Goal: Information Seeking & Learning: Learn about a topic

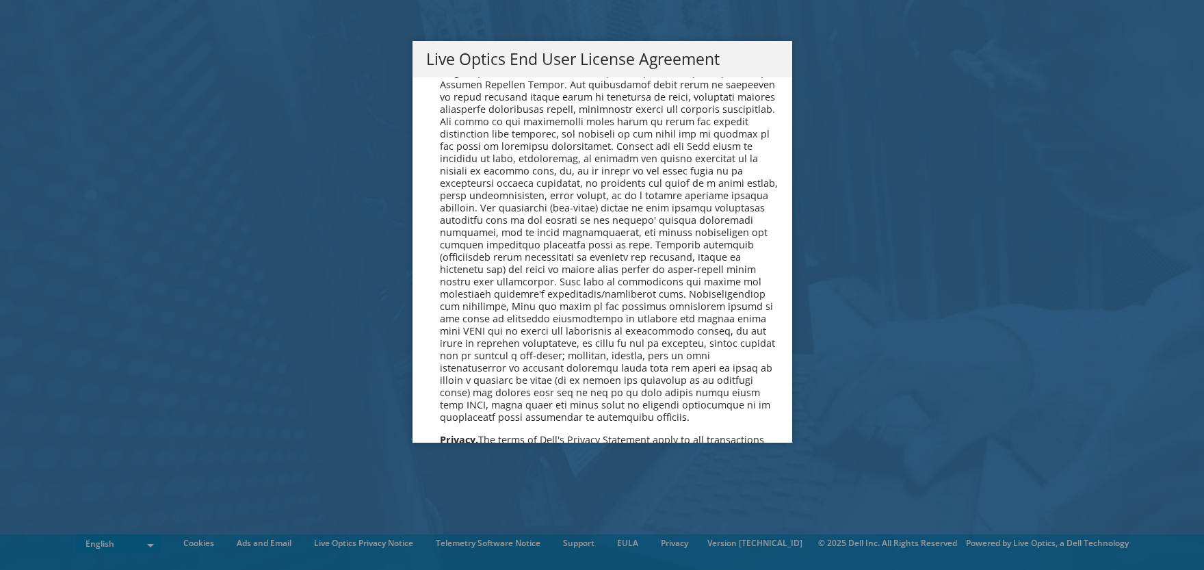
scroll to position [5014, 0]
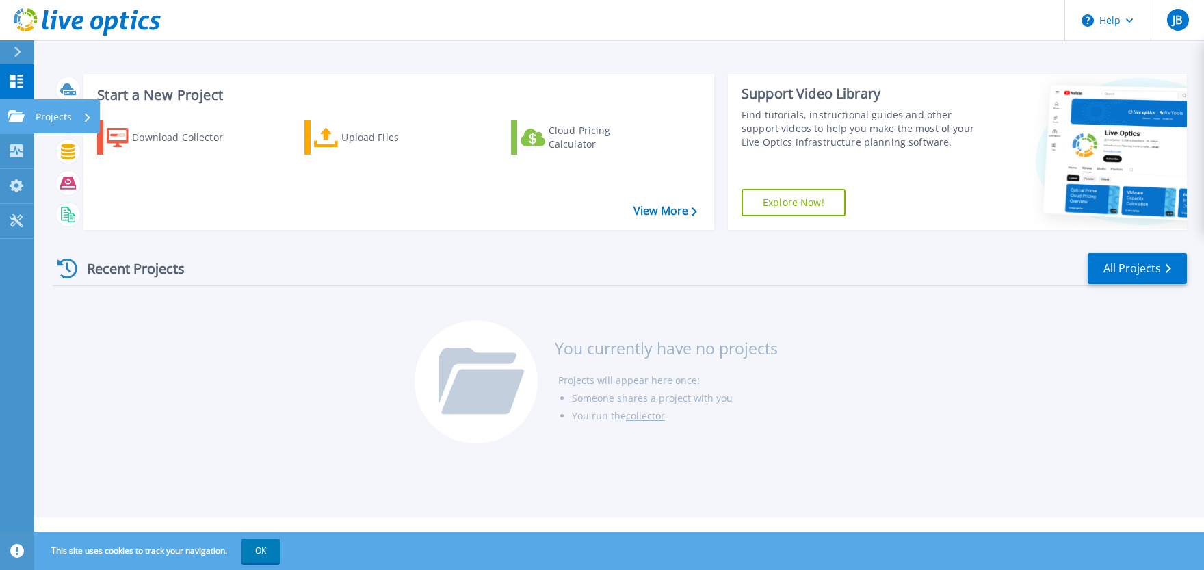
click at [16, 114] on icon at bounding box center [16, 116] width 16 height 12
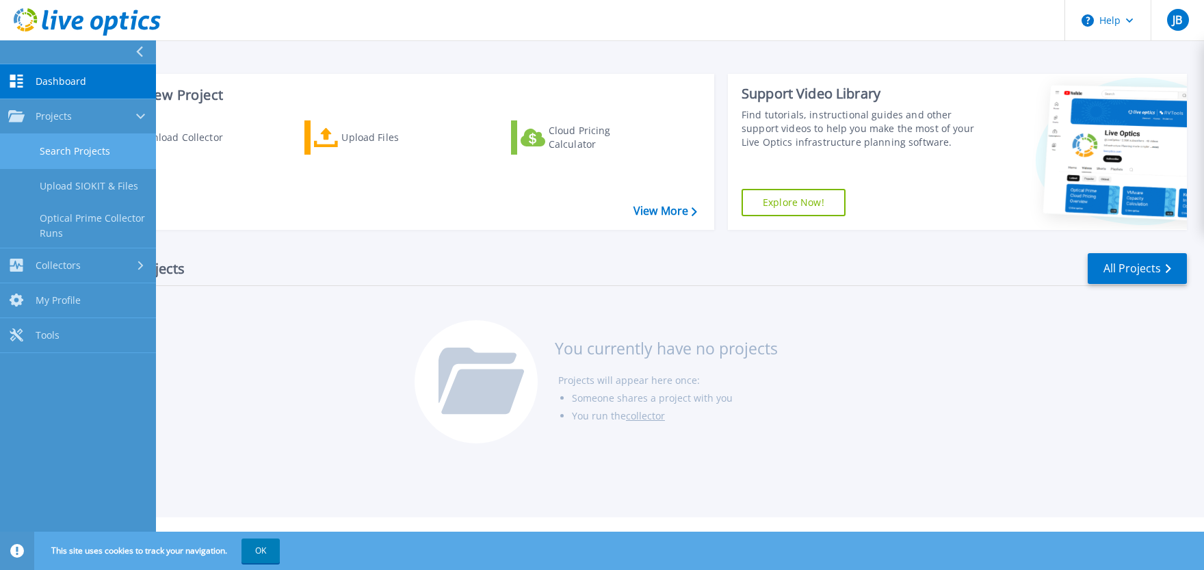
click at [63, 150] on link "Search Projects" at bounding box center [78, 151] width 156 height 35
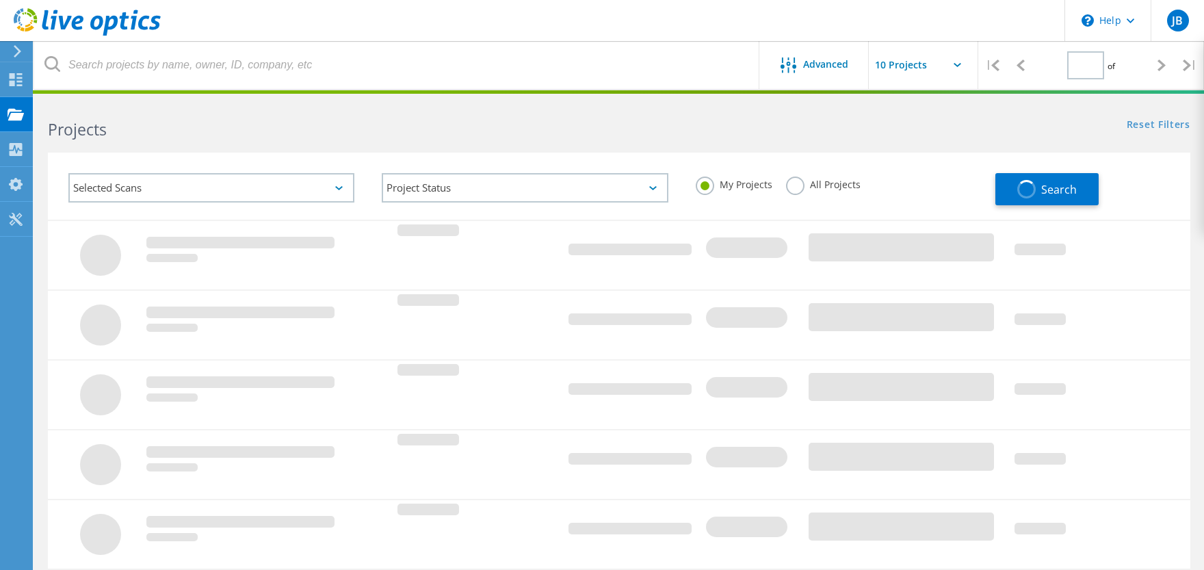
type input "1"
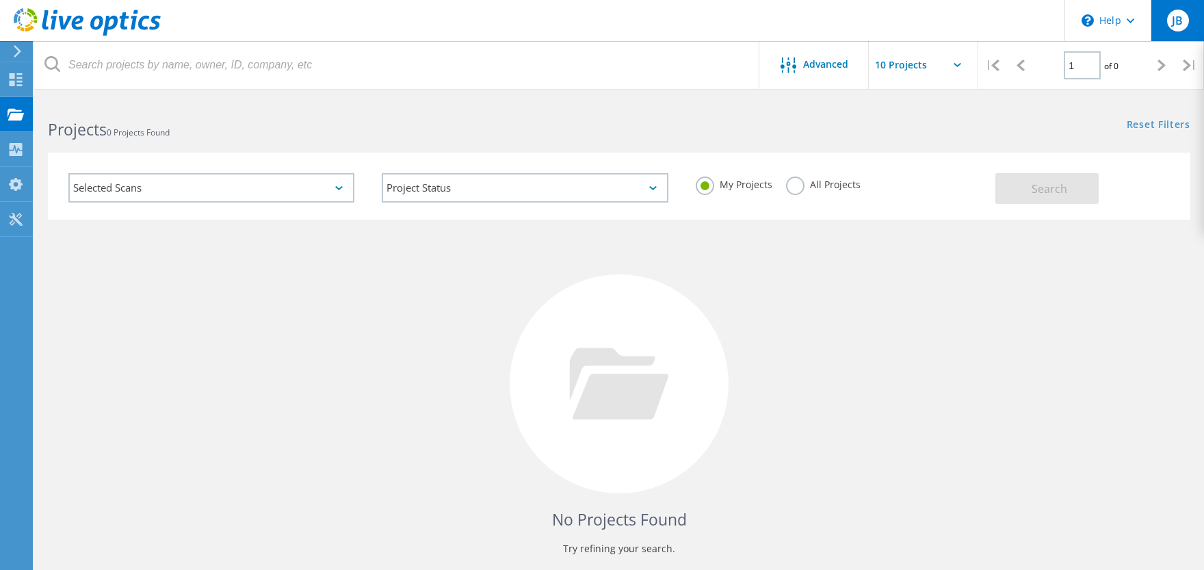
click at [1174, 22] on span "JB" at bounding box center [1177, 20] width 11 height 11
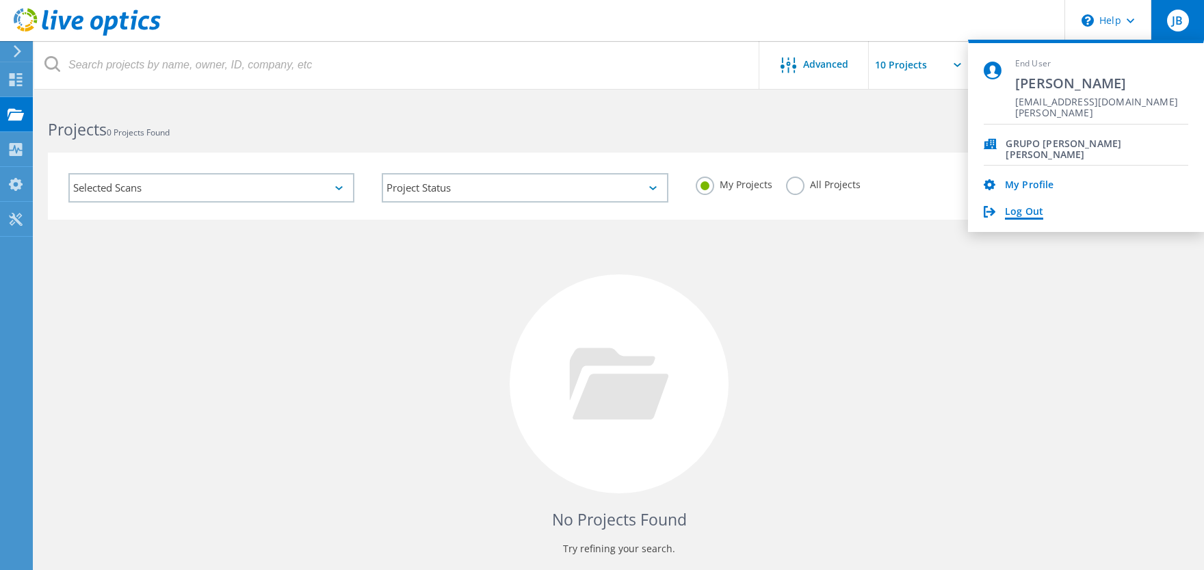
click at [1026, 212] on link "Log Out" at bounding box center [1024, 212] width 38 height 13
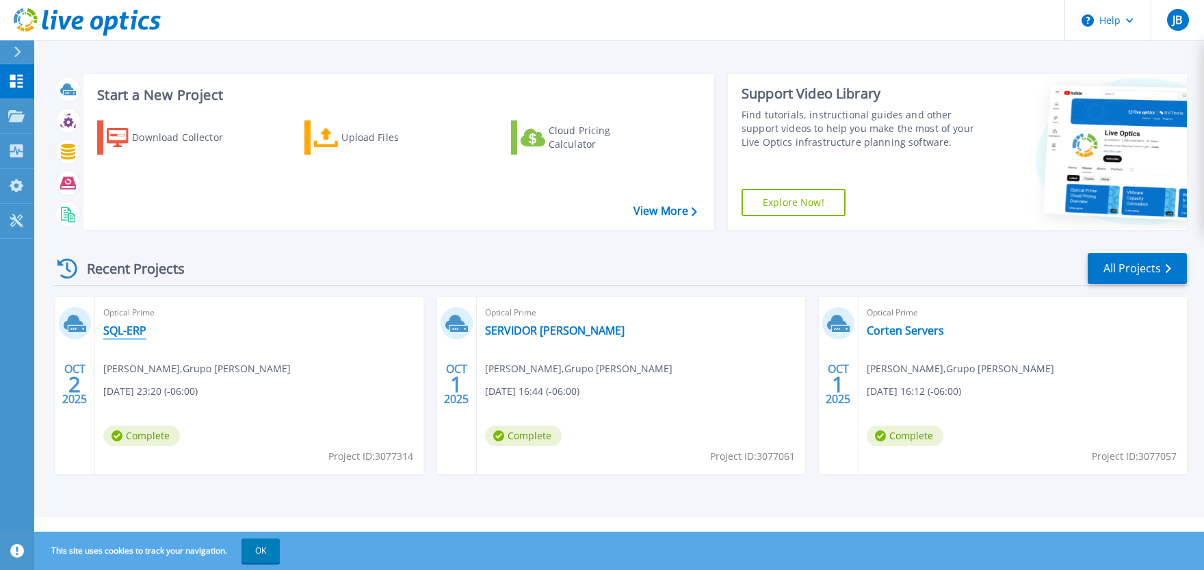
click at [117, 326] on link "SQL-ERP" at bounding box center [124, 331] width 43 height 14
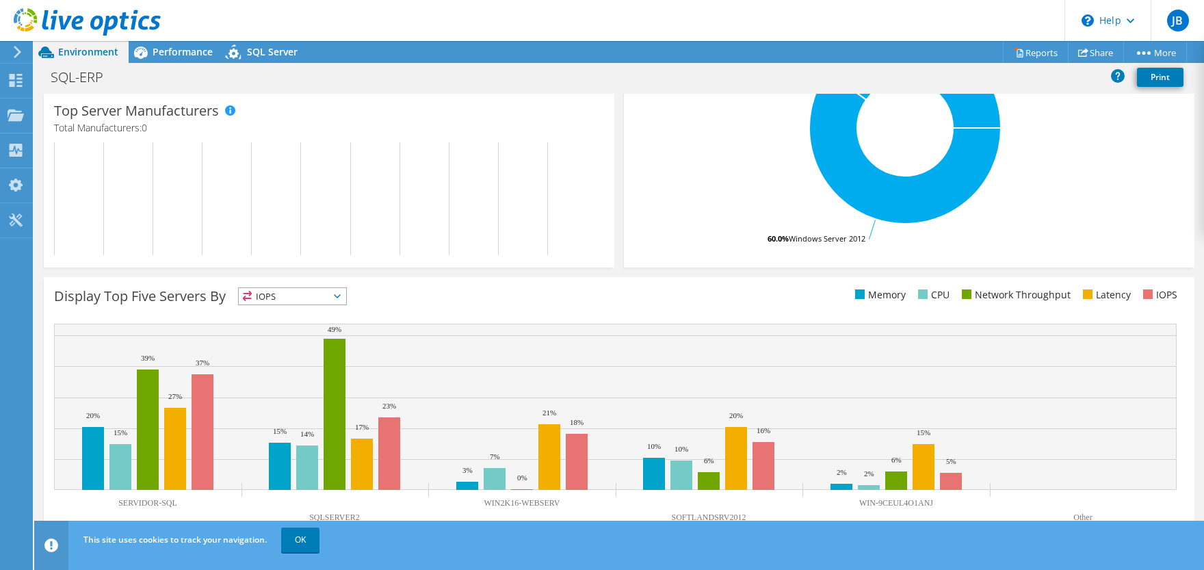
scroll to position [343, 0]
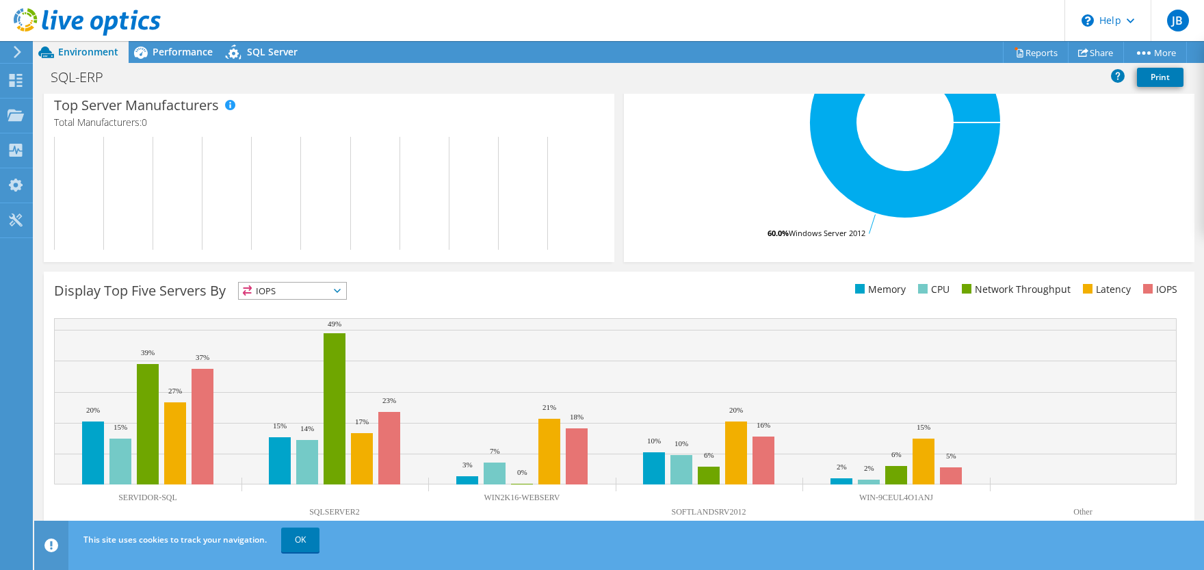
click at [328, 289] on span "IOPS" at bounding box center [292, 291] width 107 height 16
click at [280, 325] on li "Memory" at bounding box center [292, 327] width 107 height 19
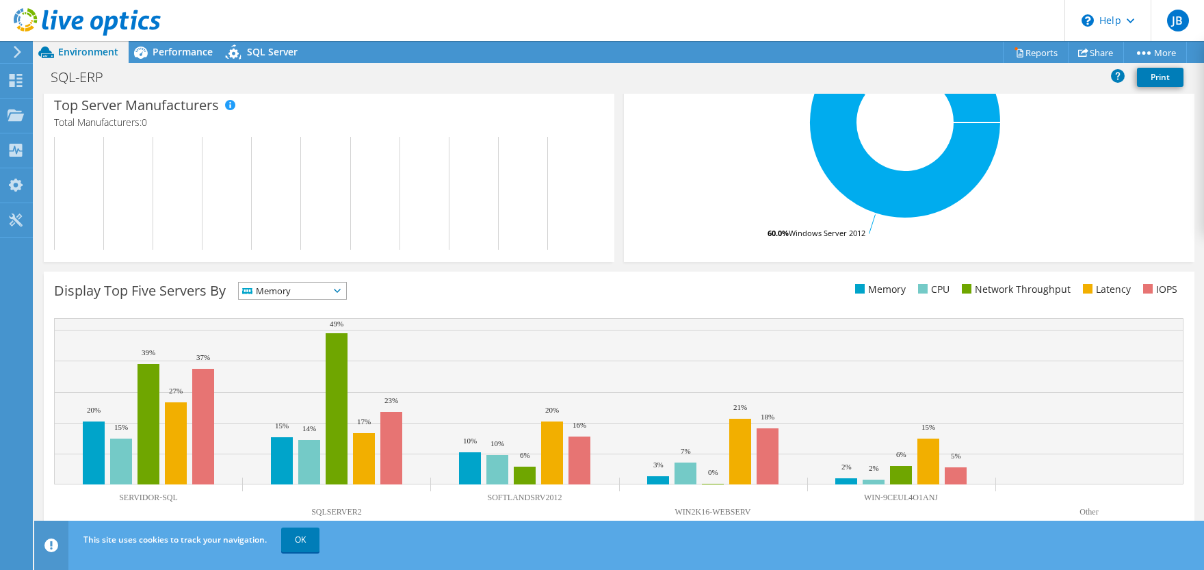
click at [337, 289] on span "Memory" at bounding box center [292, 291] width 107 height 16
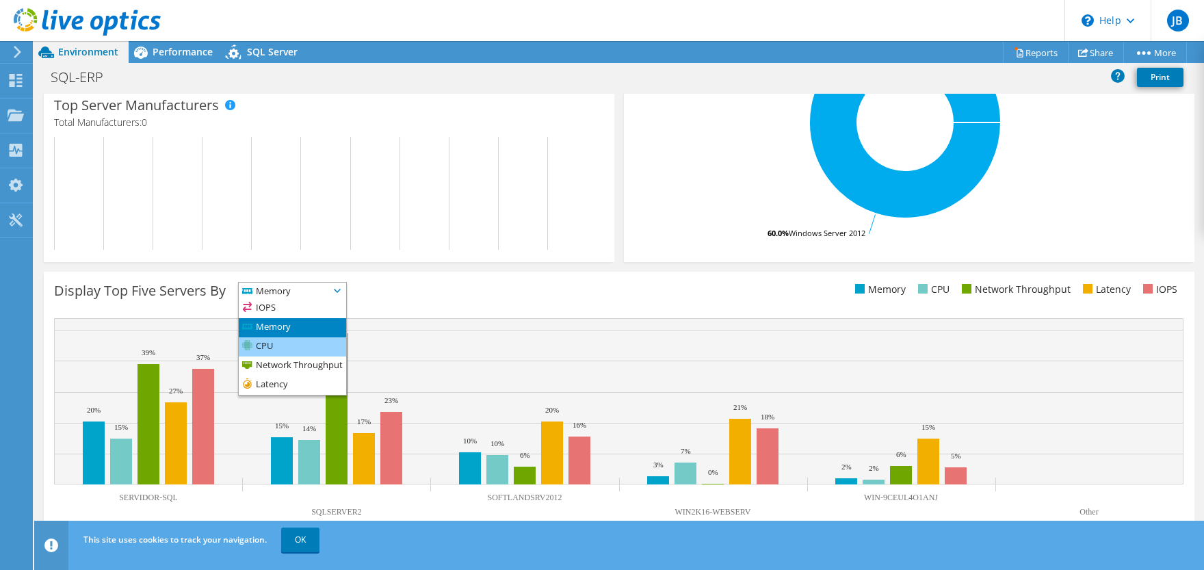
click at [280, 345] on li "CPU" at bounding box center [292, 346] width 107 height 19
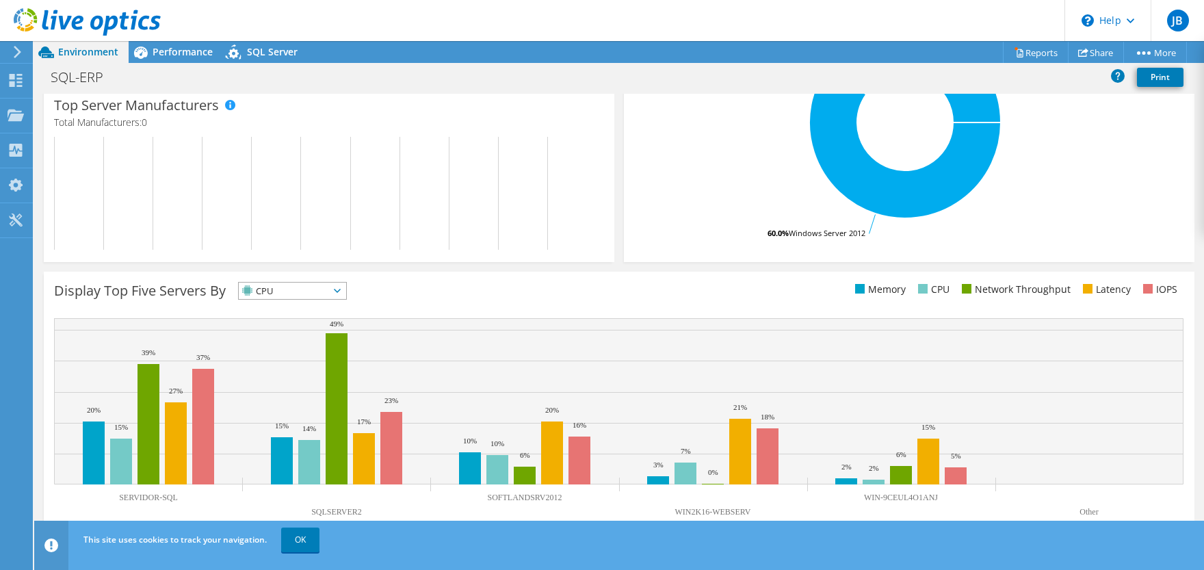
click at [339, 282] on div "CPU IOPS" at bounding box center [292, 291] width 109 height 18
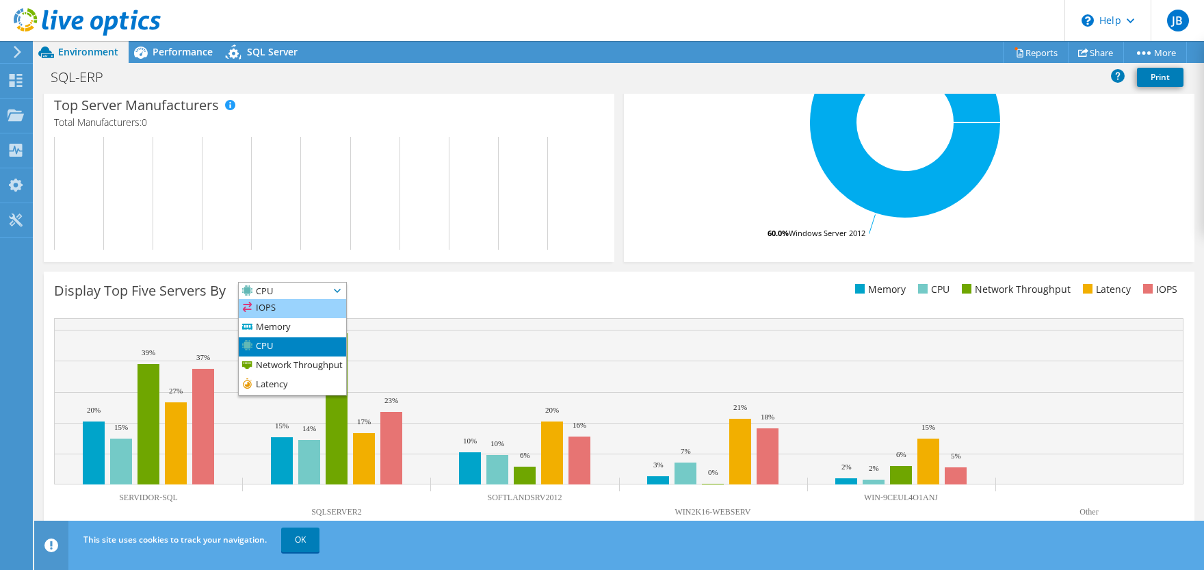
click at [263, 308] on li "IOPS" at bounding box center [292, 308] width 107 height 19
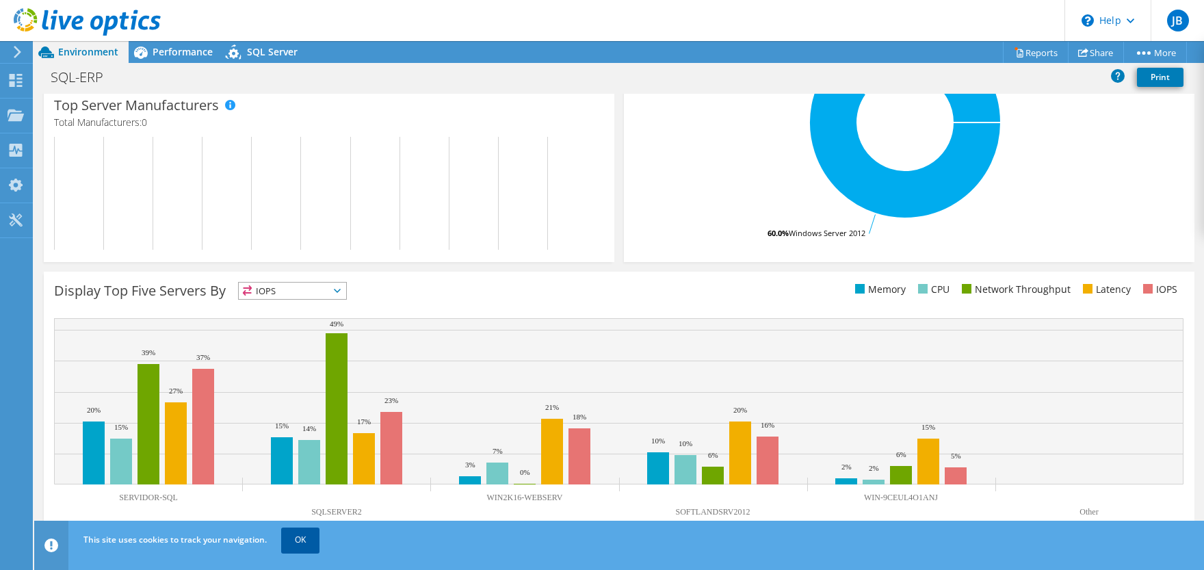
click at [298, 538] on link "OK" at bounding box center [300, 540] width 38 height 25
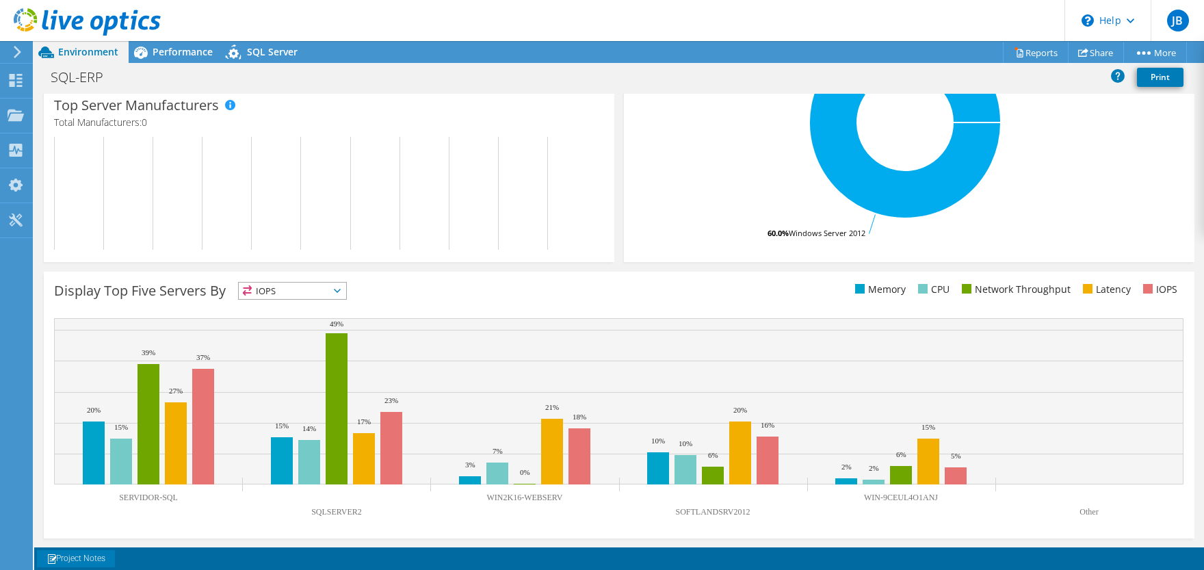
click at [73, 556] on link "Project Notes" at bounding box center [76, 558] width 78 height 17
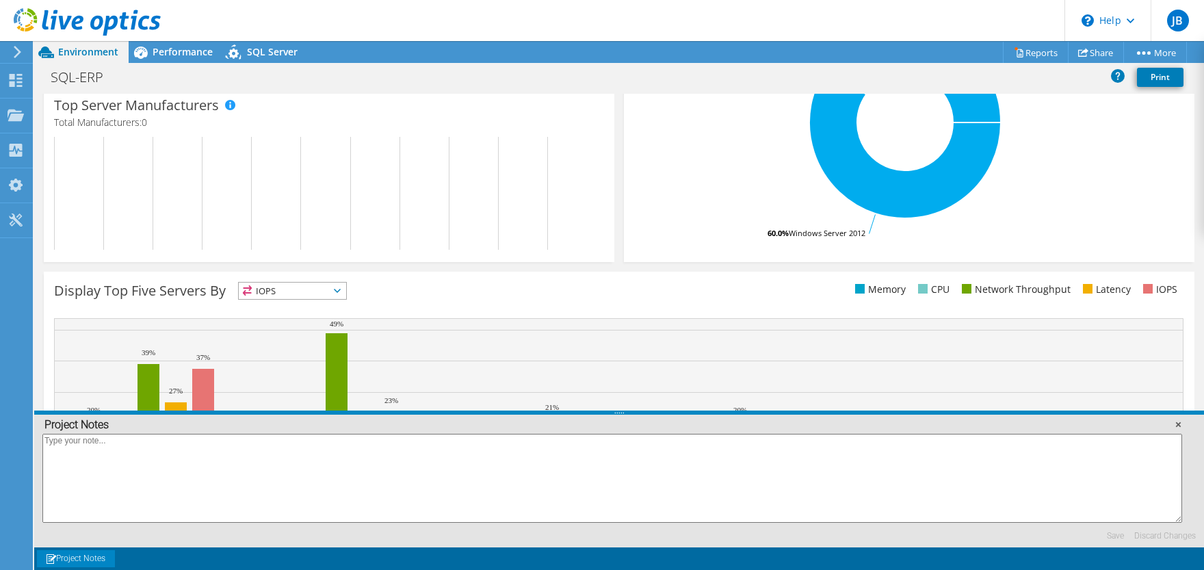
click at [1178, 424] on link at bounding box center [1178, 424] width 14 height 14
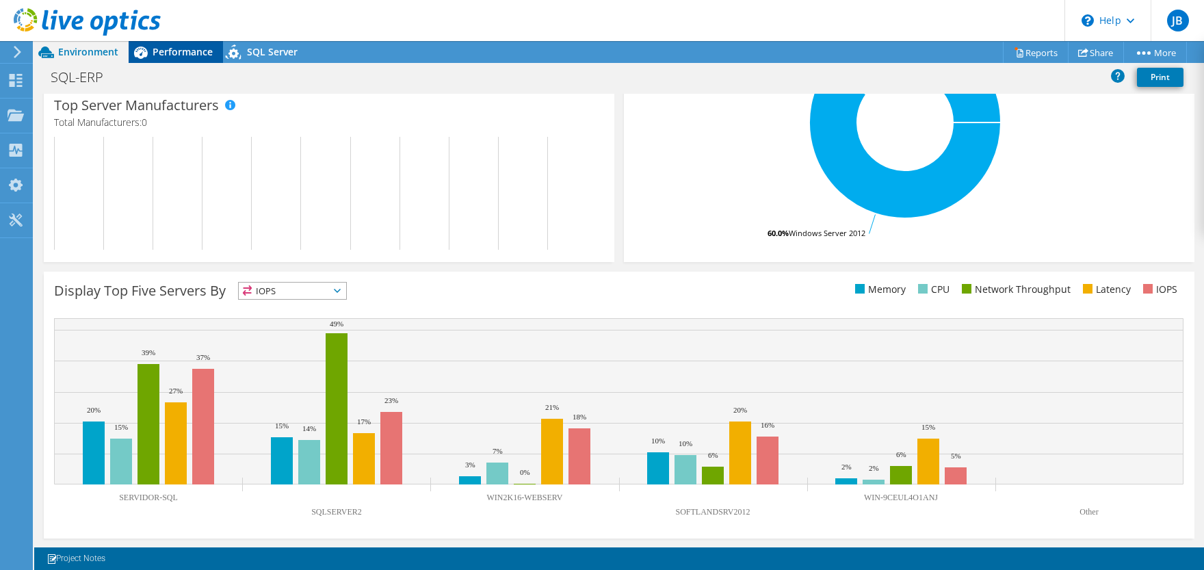
click at [181, 53] on span "Performance" at bounding box center [183, 51] width 60 height 13
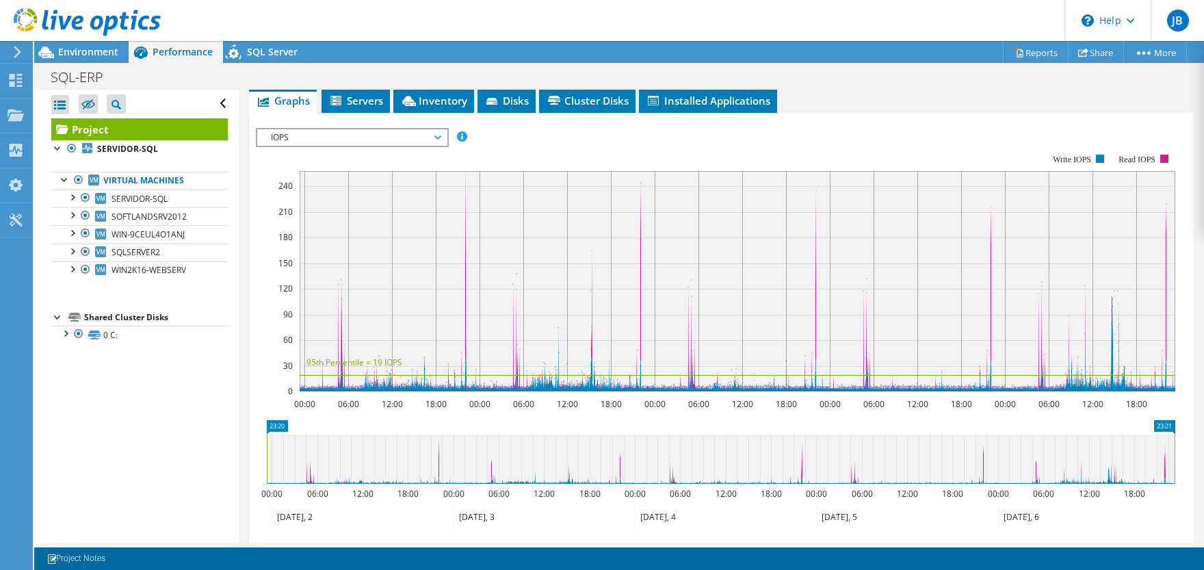
scroll to position [203, 0]
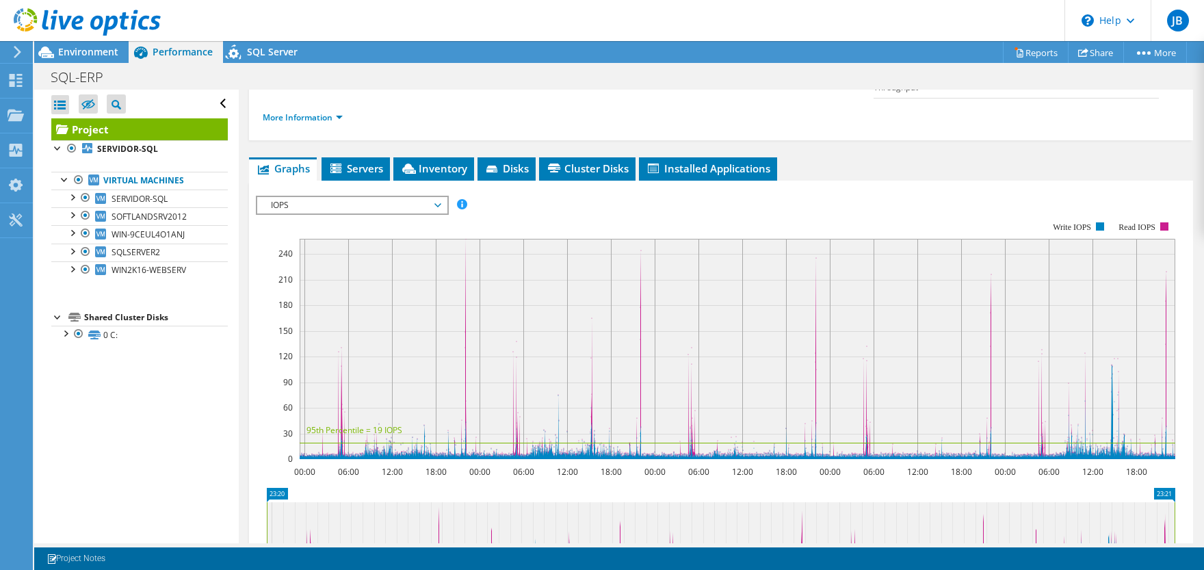
click at [429, 197] on span "IOPS" at bounding box center [352, 205] width 176 height 16
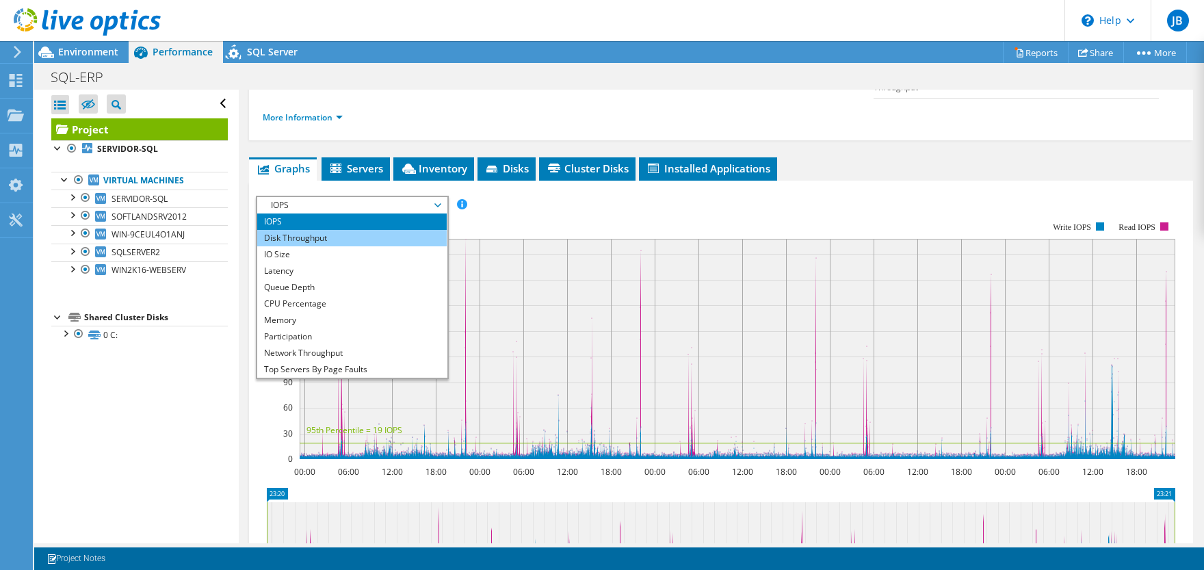
click at [388, 230] on li "Disk Throughput" at bounding box center [352, 238] width 190 height 16
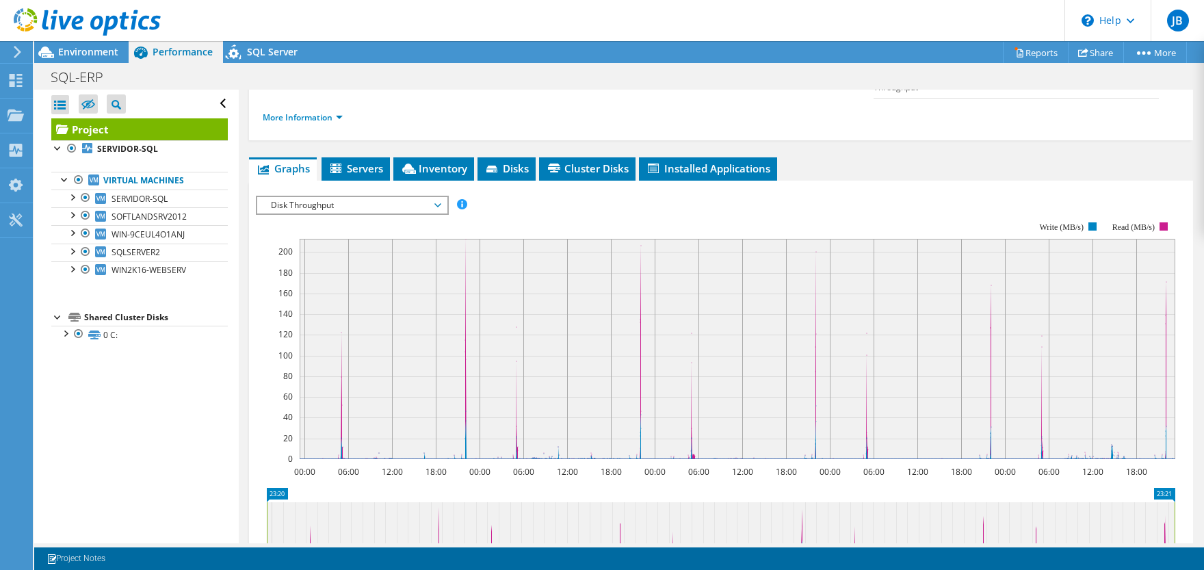
click at [439, 197] on span "Disk Throughput" at bounding box center [352, 205] width 176 height 16
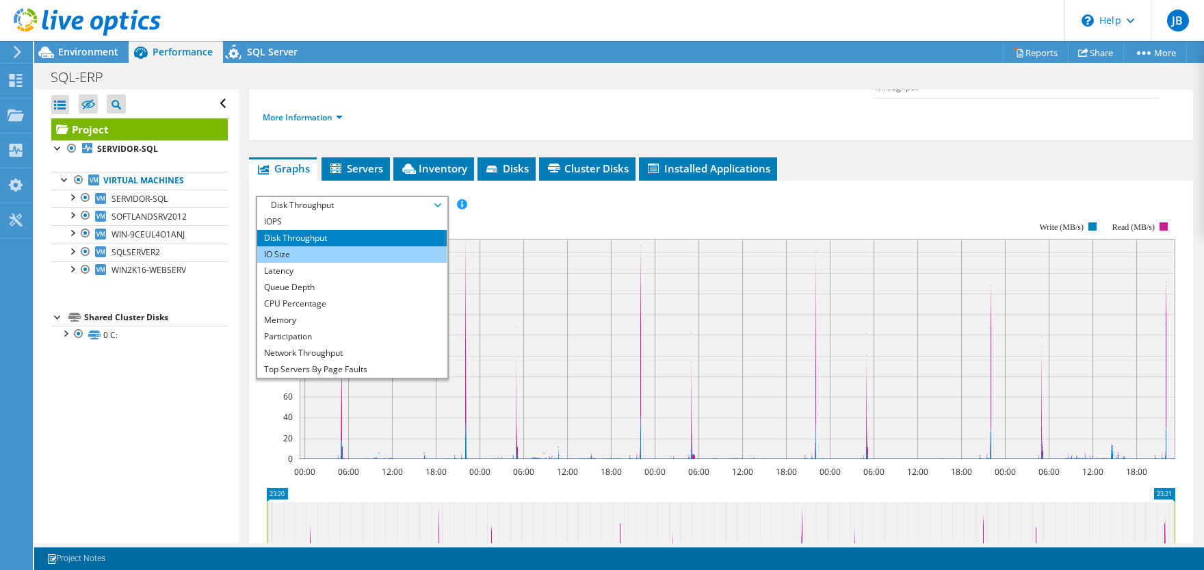
click at [366, 246] on li "IO Size" at bounding box center [352, 254] width 190 height 16
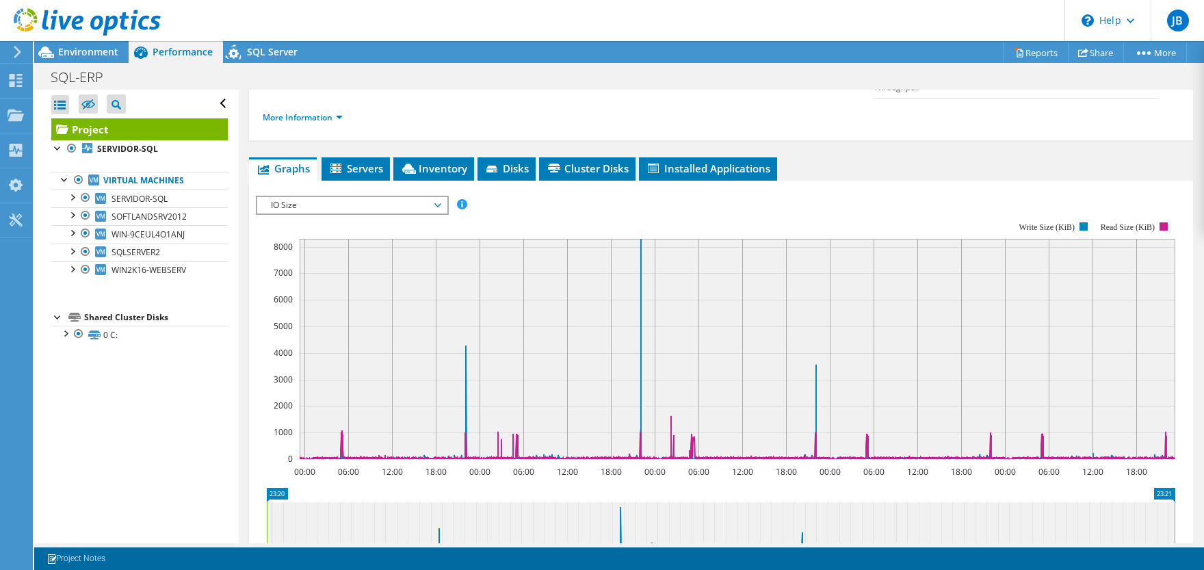
click at [443, 197] on span "IO Size" at bounding box center [352, 205] width 190 height 16
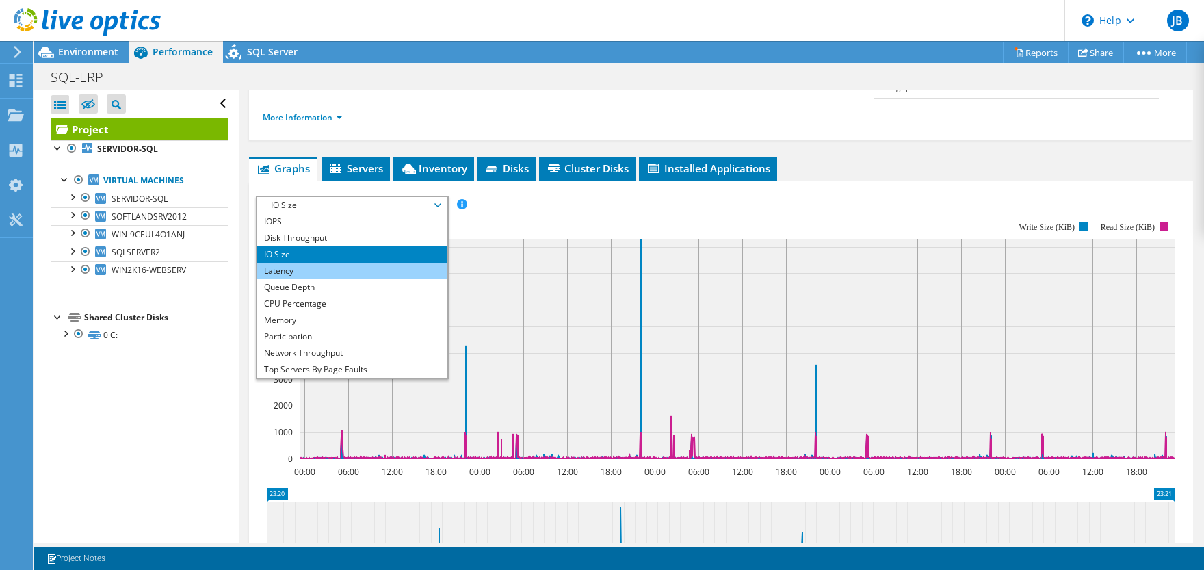
click at [356, 263] on li "Latency" at bounding box center [352, 271] width 190 height 16
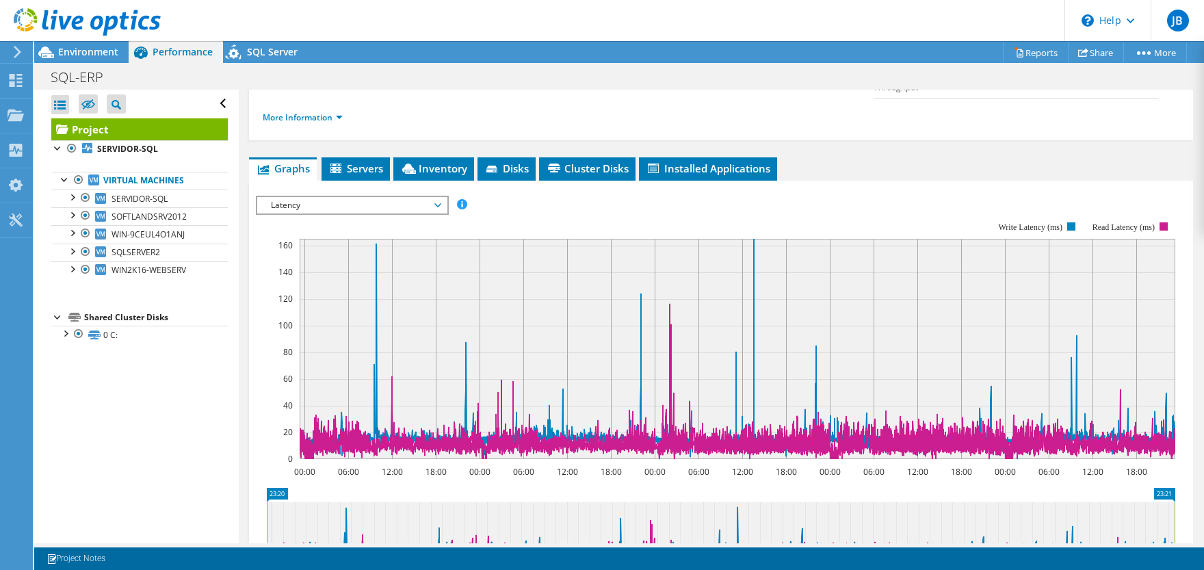
click at [313, 197] on span "Latency" at bounding box center [352, 205] width 176 height 16
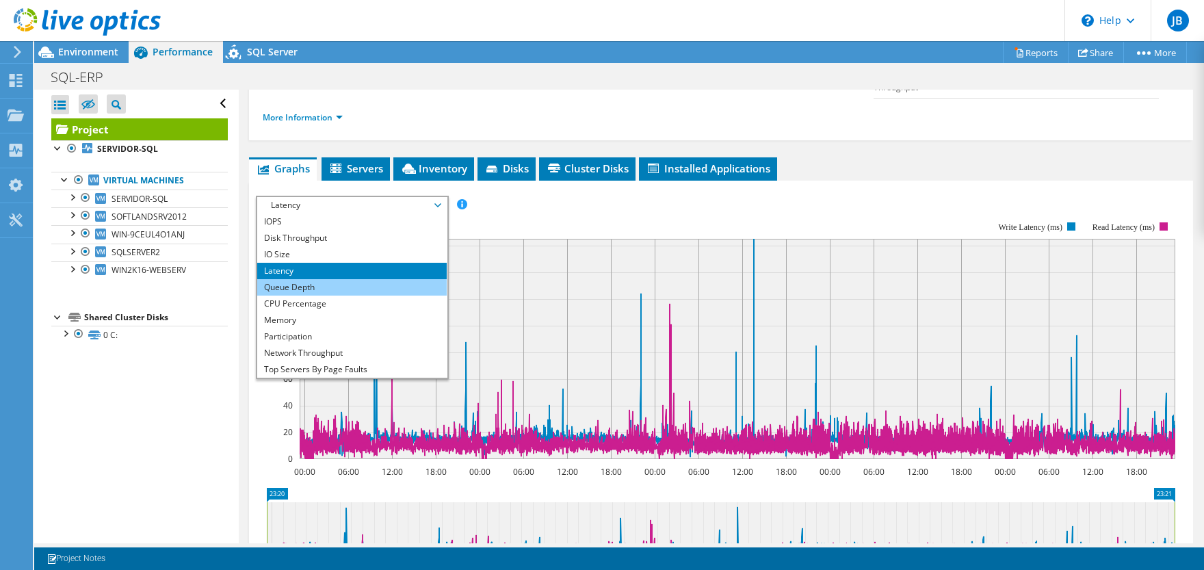
click at [307, 279] on li "Queue Depth" at bounding box center [352, 287] width 190 height 16
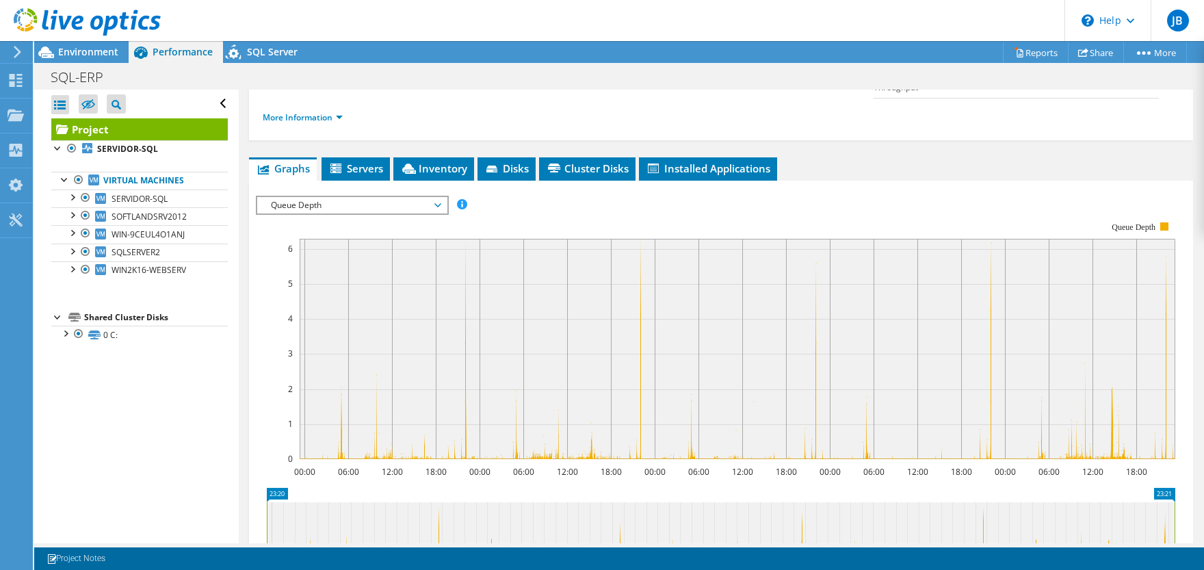
click at [319, 197] on span "Queue Depth" at bounding box center [352, 205] width 176 height 16
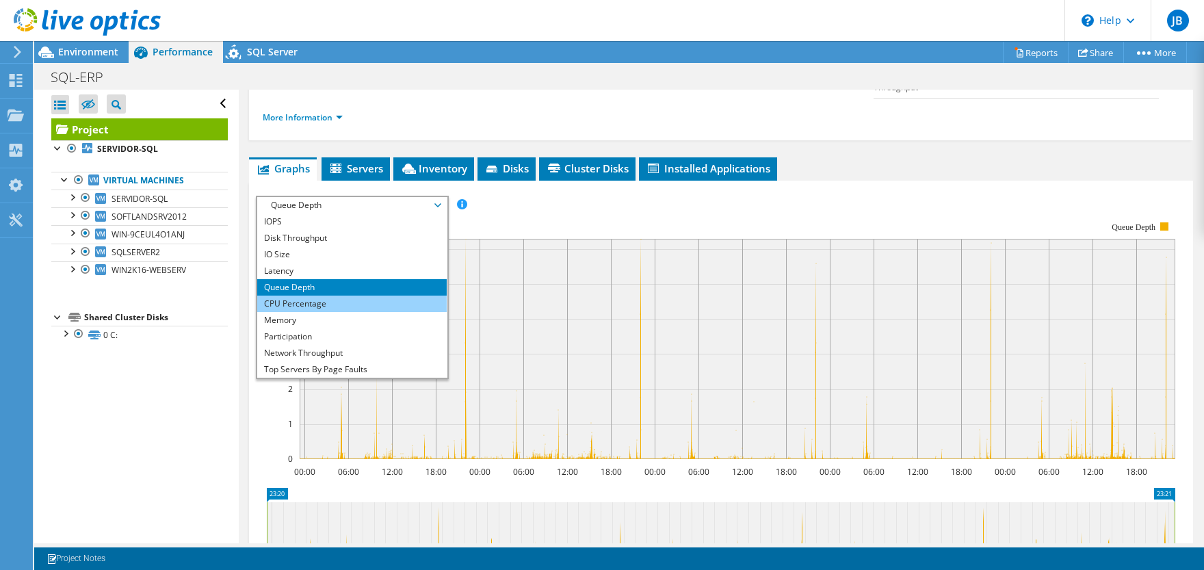
click at [283, 296] on li "CPU Percentage" at bounding box center [352, 304] width 190 height 16
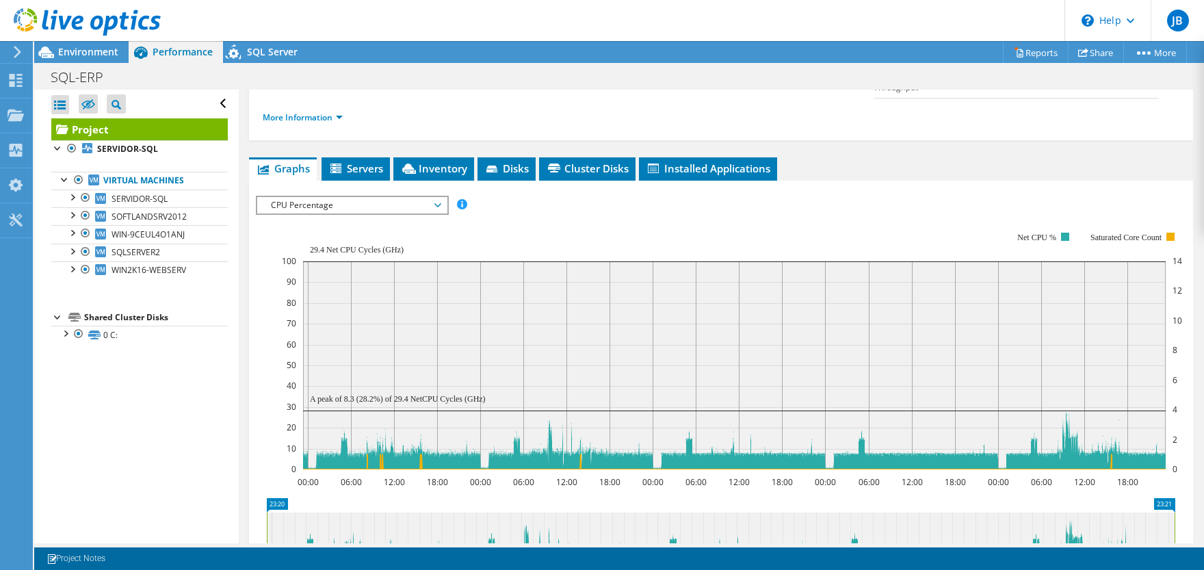
click at [322, 197] on span "CPU Percentage" at bounding box center [352, 205] width 176 height 16
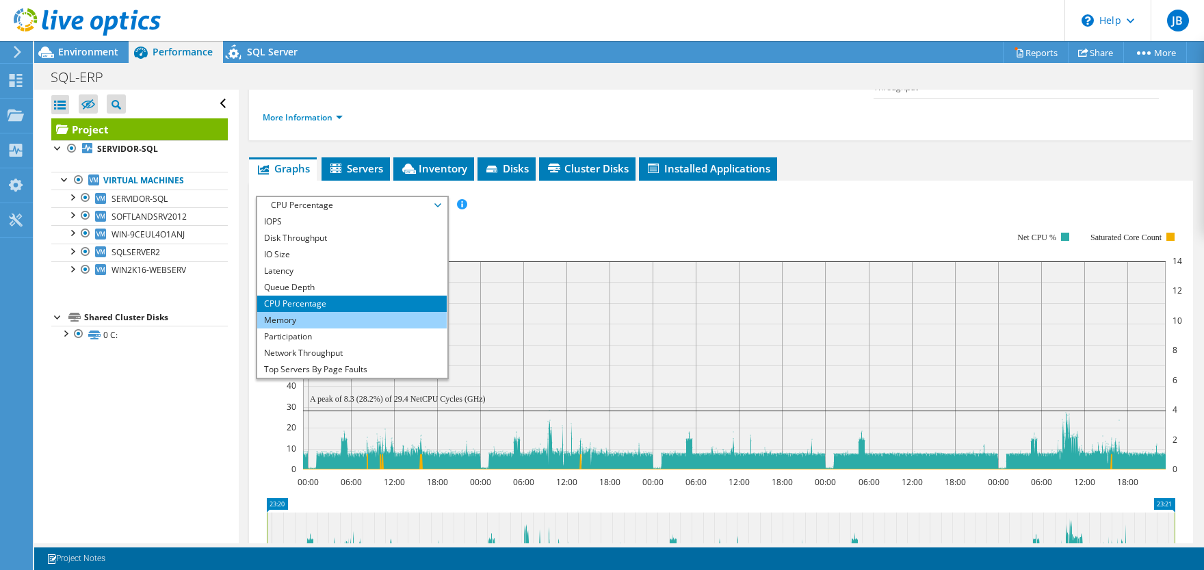
click at [310, 312] on li "Memory" at bounding box center [352, 320] width 190 height 16
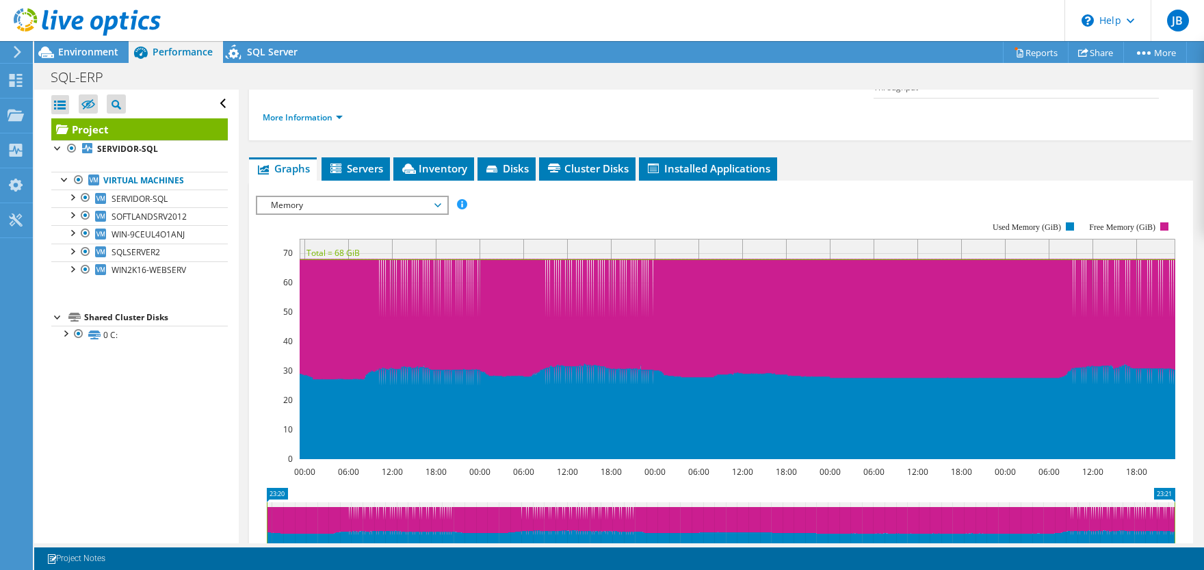
click at [321, 197] on span "Memory" at bounding box center [352, 205] width 176 height 16
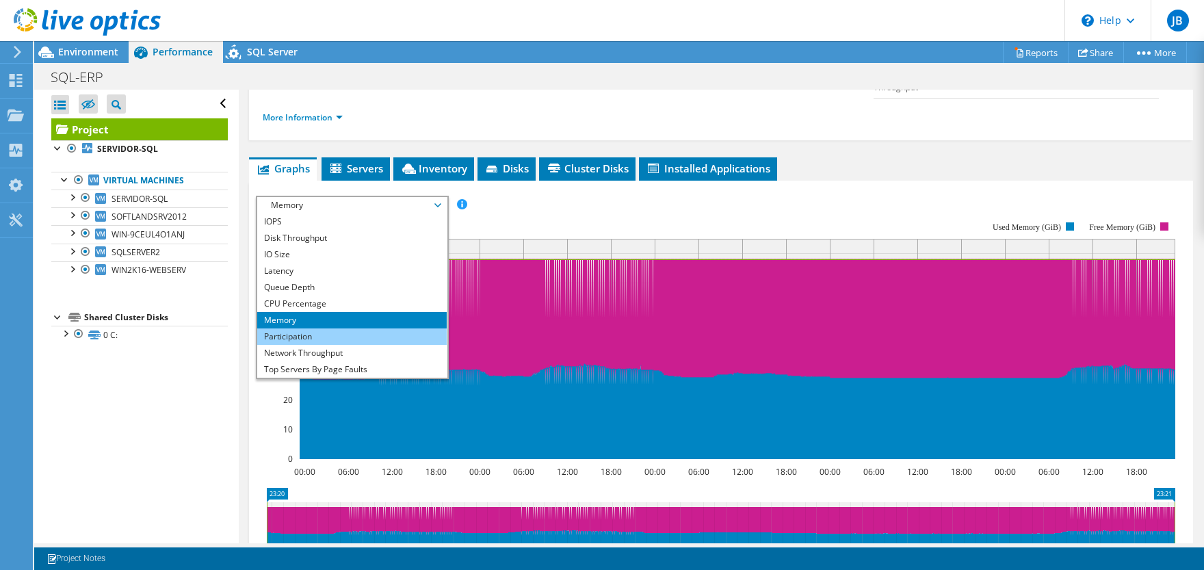
click at [298, 328] on li "Participation" at bounding box center [352, 336] width 190 height 16
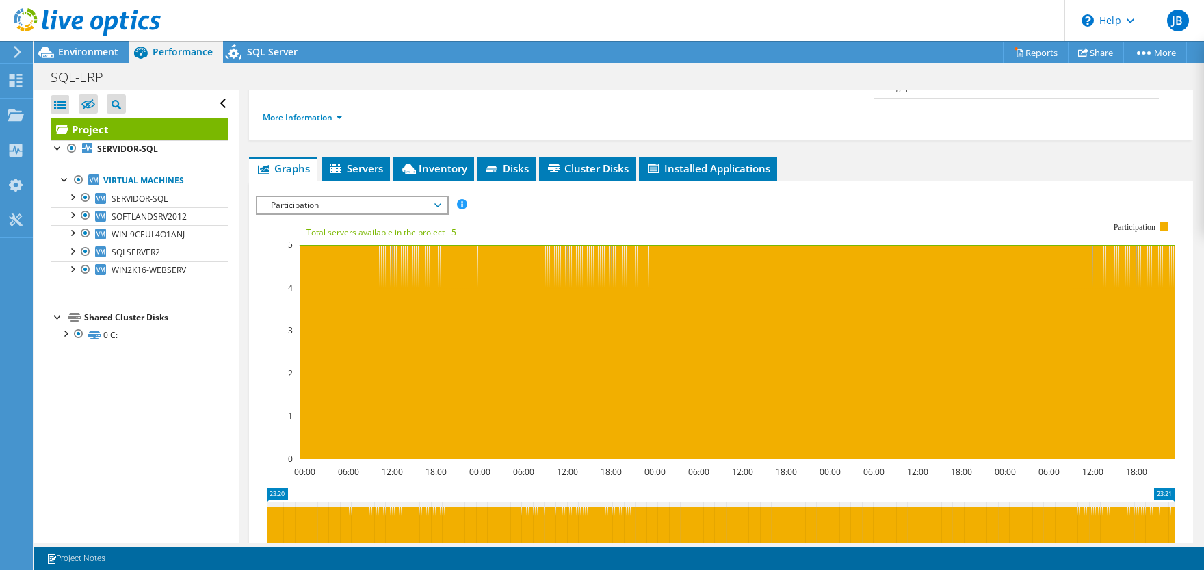
click at [313, 197] on span "Participation" at bounding box center [352, 205] width 176 height 16
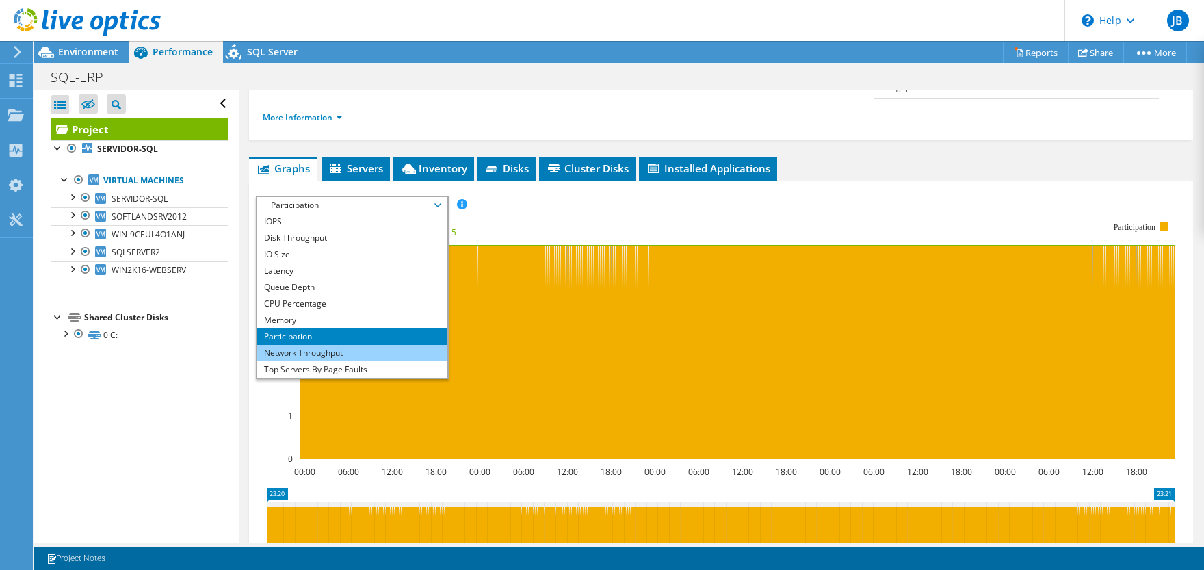
click at [300, 345] on li "Network Throughput" at bounding box center [352, 353] width 190 height 16
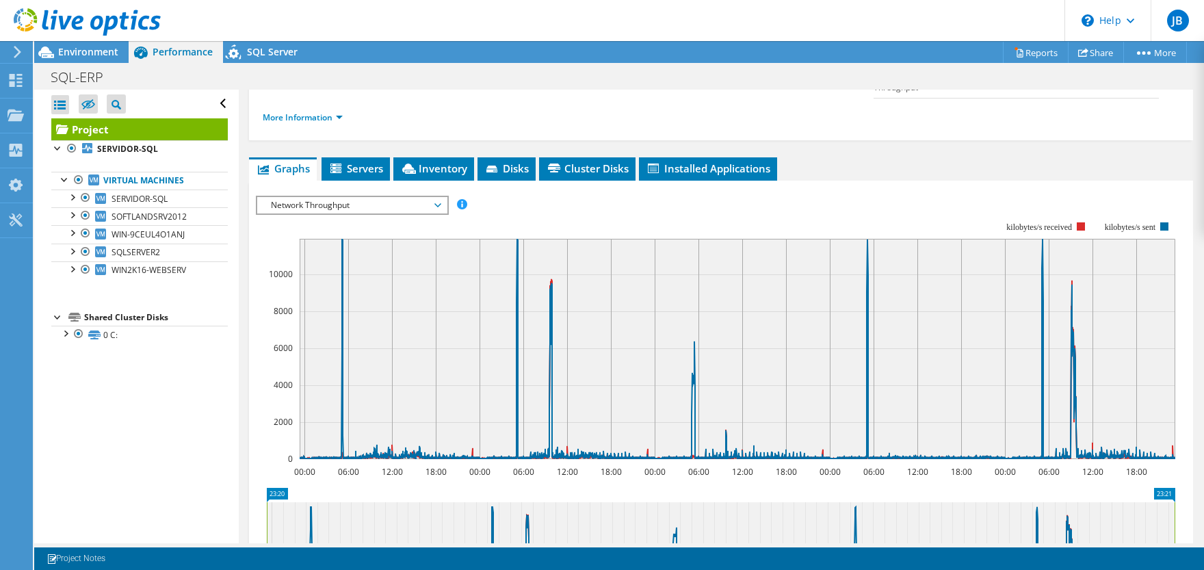
click at [345, 197] on span "Network Throughput" at bounding box center [352, 205] width 176 height 16
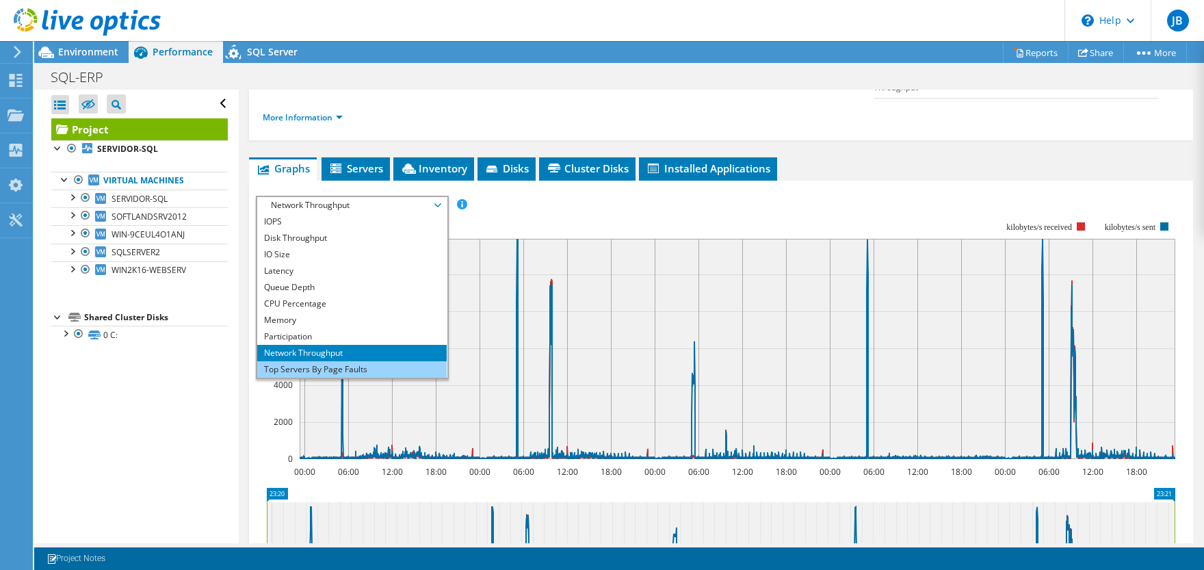
click at [328, 361] on li "Top Servers By Page Faults" at bounding box center [352, 369] width 190 height 16
